Goal: Obtain resource: Download file/media

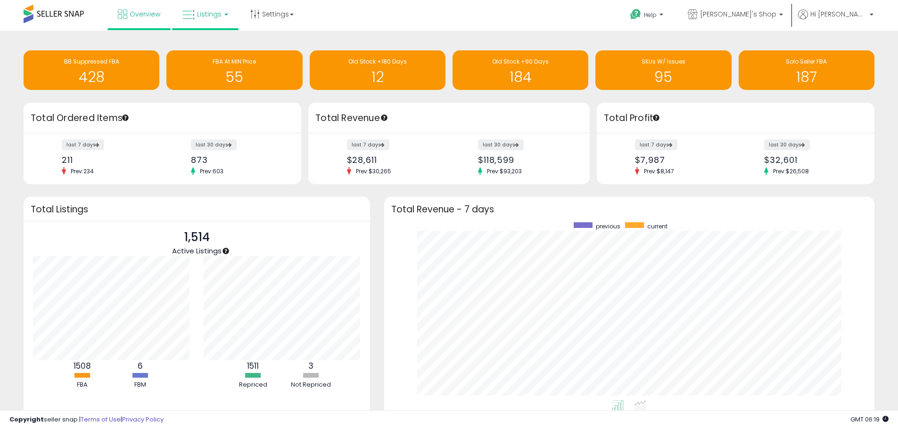
click at [205, 16] on span "Listings" at bounding box center [209, 13] width 25 height 9
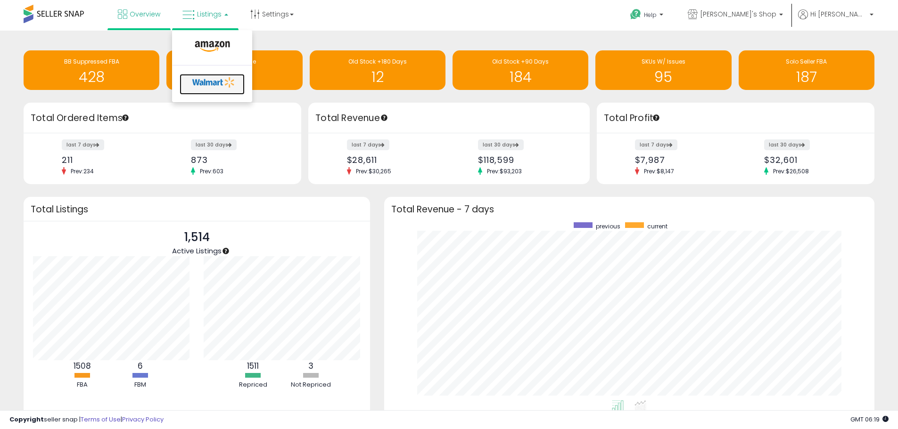
click at [226, 82] on icon at bounding box center [213, 82] width 49 height 14
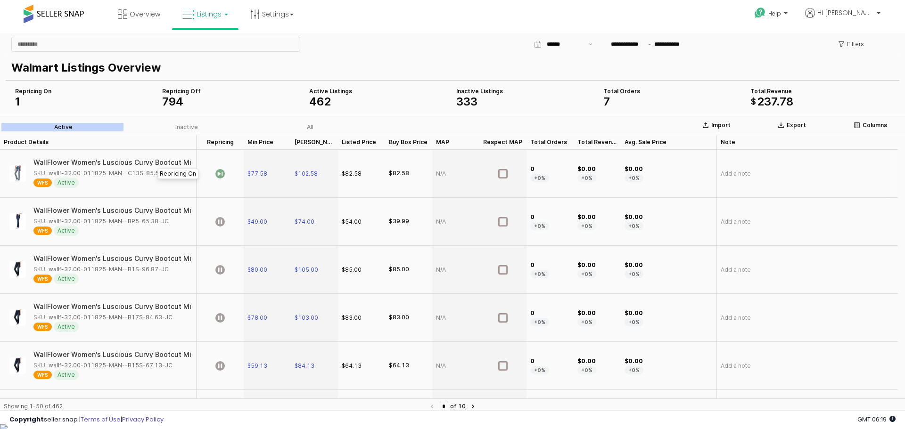
click at [222, 174] on icon "App Frame" at bounding box center [219, 173] width 9 height 9
click at [792, 125] on p "Export" at bounding box center [795, 126] width 19 height 8
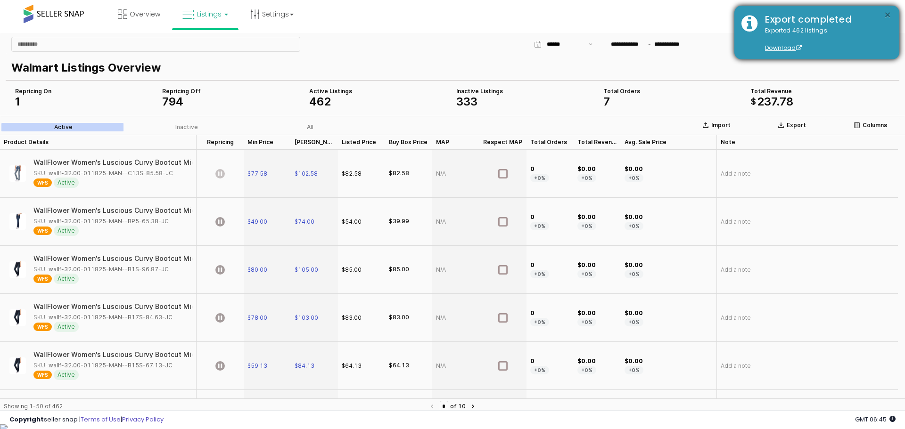
click at [886, 15] on button "×" at bounding box center [888, 15] width 8 height 12
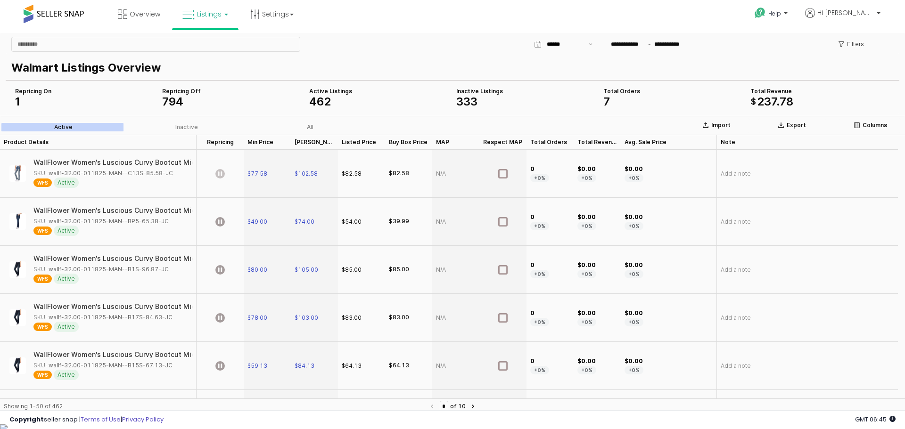
click at [724, 16] on div "Help Contact Support Search Knowledge Hub Request a Feature Hi Sekou" at bounding box center [740, 20] width 299 height 40
